Goal: Task Accomplishment & Management: Use online tool/utility

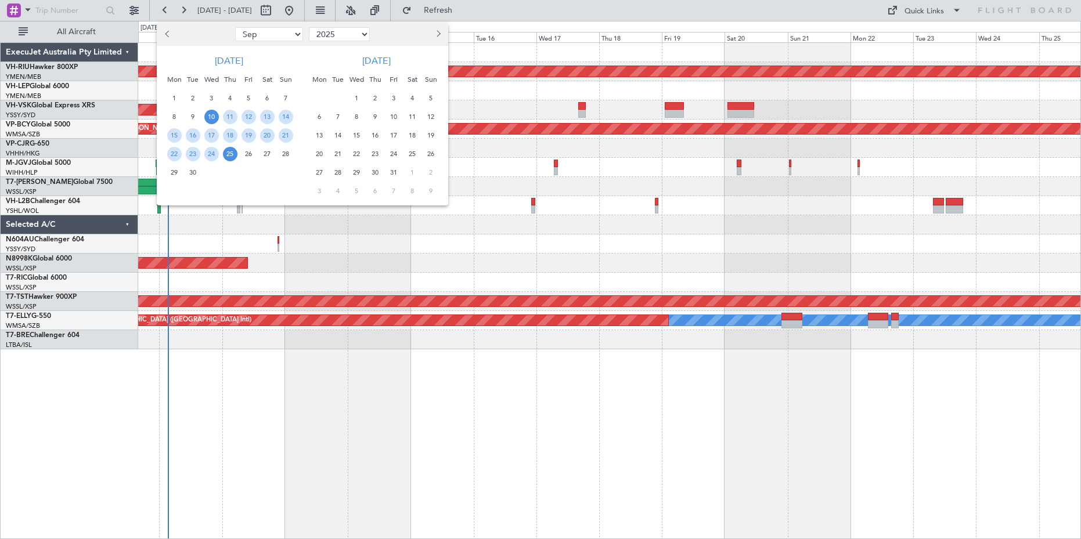
select select "9"
select select "2025"
select select "6"
select select "2024"
click at [248, 175] on span "28" at bounding box center [248, 172] width 15 height 15
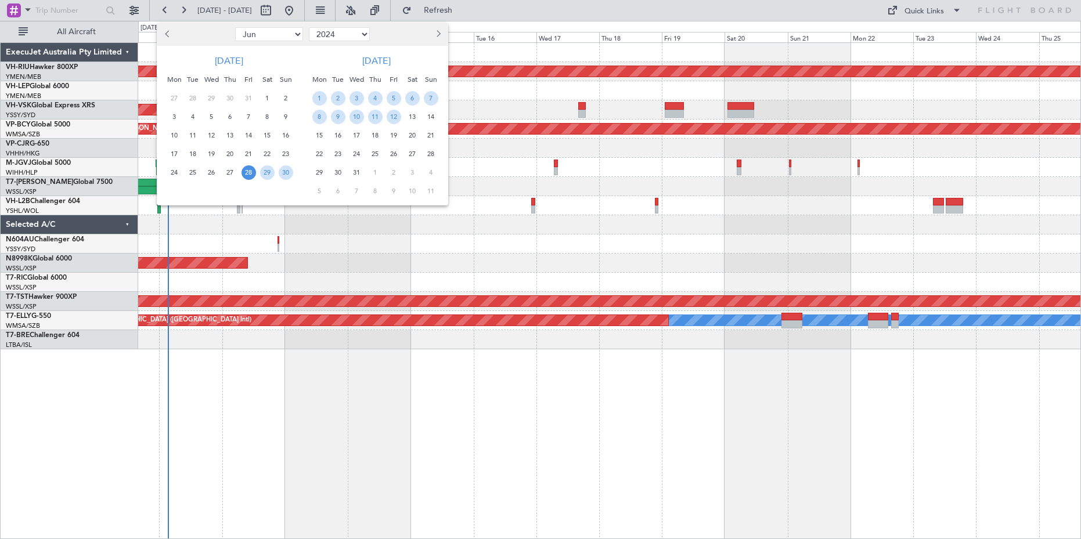
click at [250, 168] on span "28" at bounding box center [248, 172] width 15 height 15
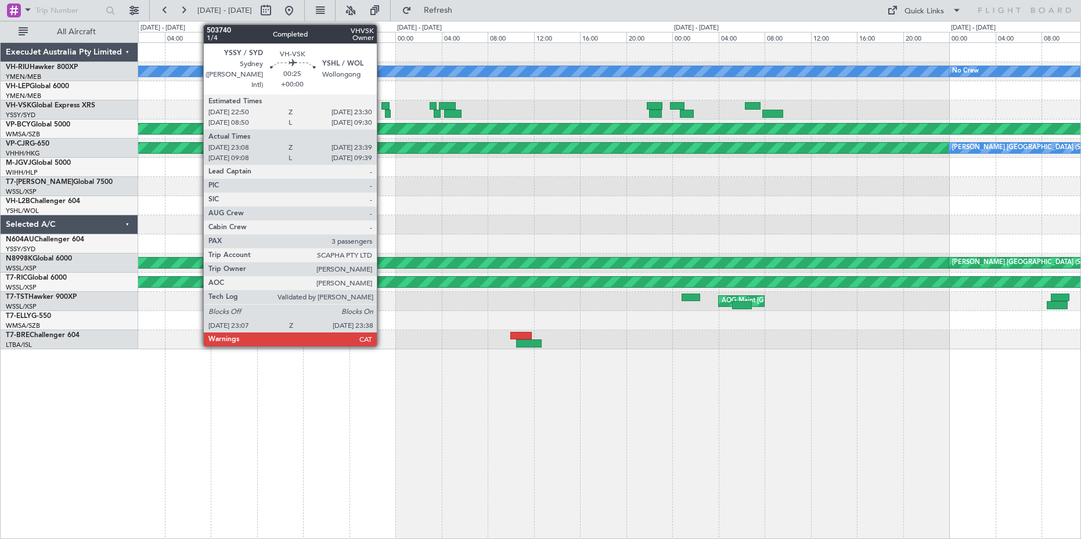
click at [382, 107] on div at bounding box center [385, 106] width 8 height 8
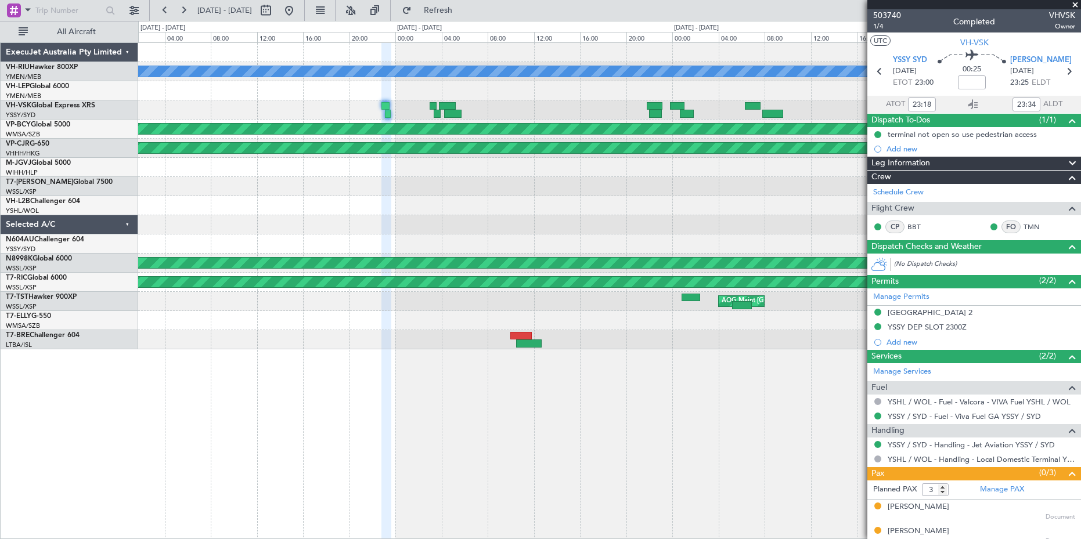
type input "09:18"
type input "09:34"
type input "23:18"
type input "23:34"
click at [884, 27] on span "1/4" at bounding box center [887, 26] width 28 height 10
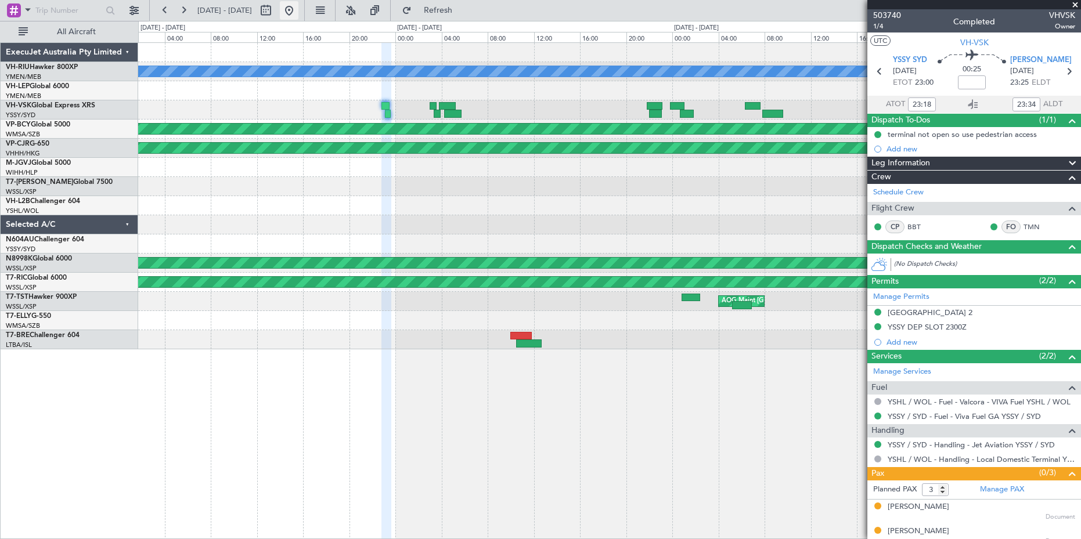
click at [298, 9] on button at bounding box center [289, 10] width 19 height 19
